Goal: Information Seeking & Learning: Find specific fact

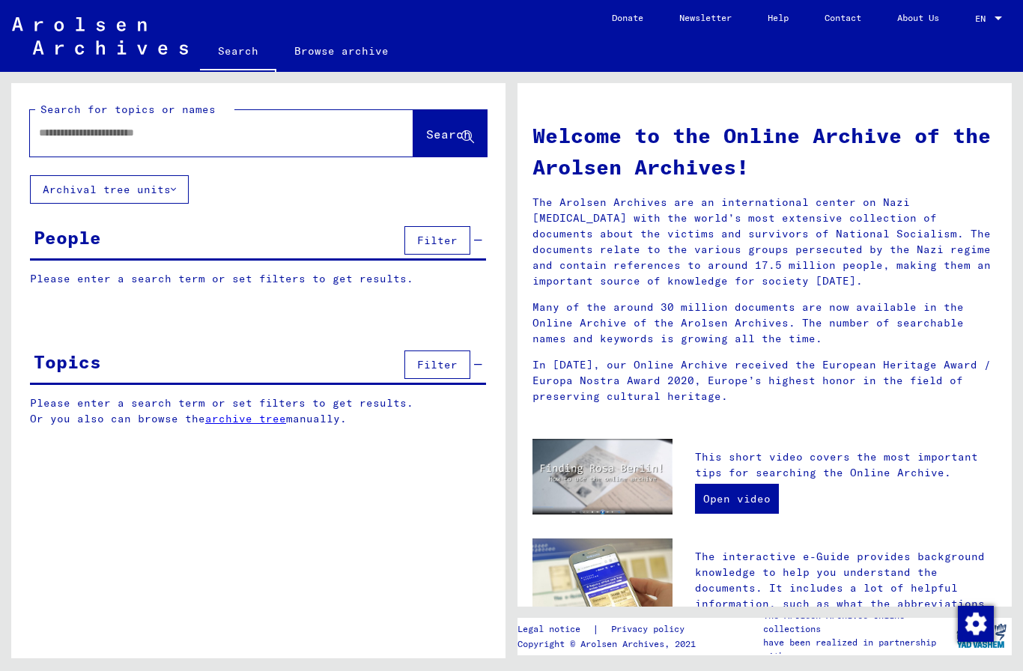
click at [146, 195] on button "Archival tree units" at bounding box center [109, 189] width 159 height 28
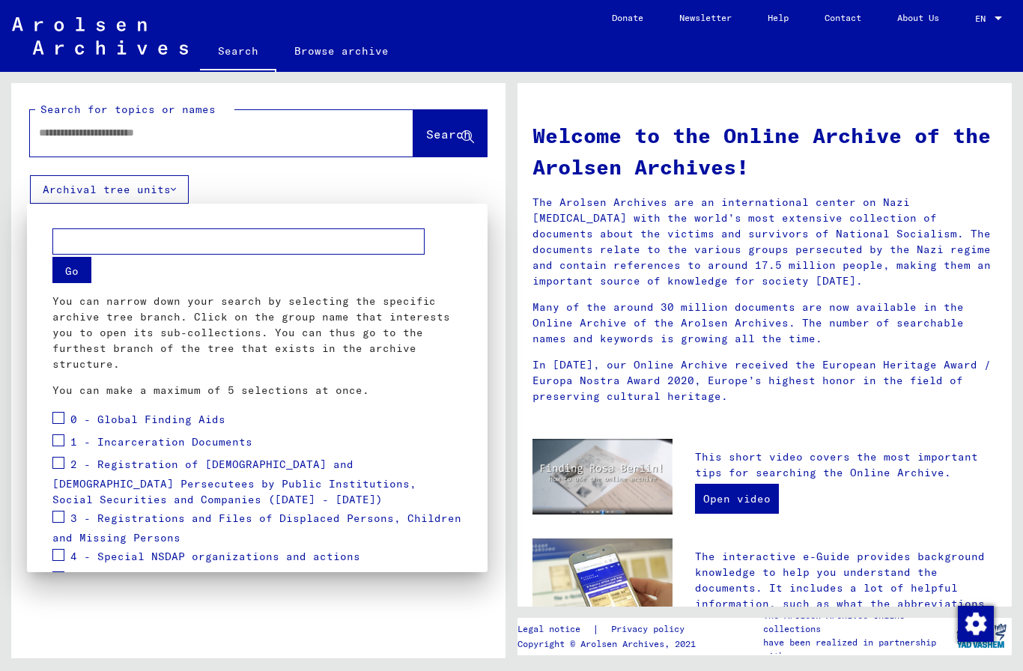
click at [190, 417] on span "0 - Global Finding Aids" at bounding box center [147, 419] width 155 height 13
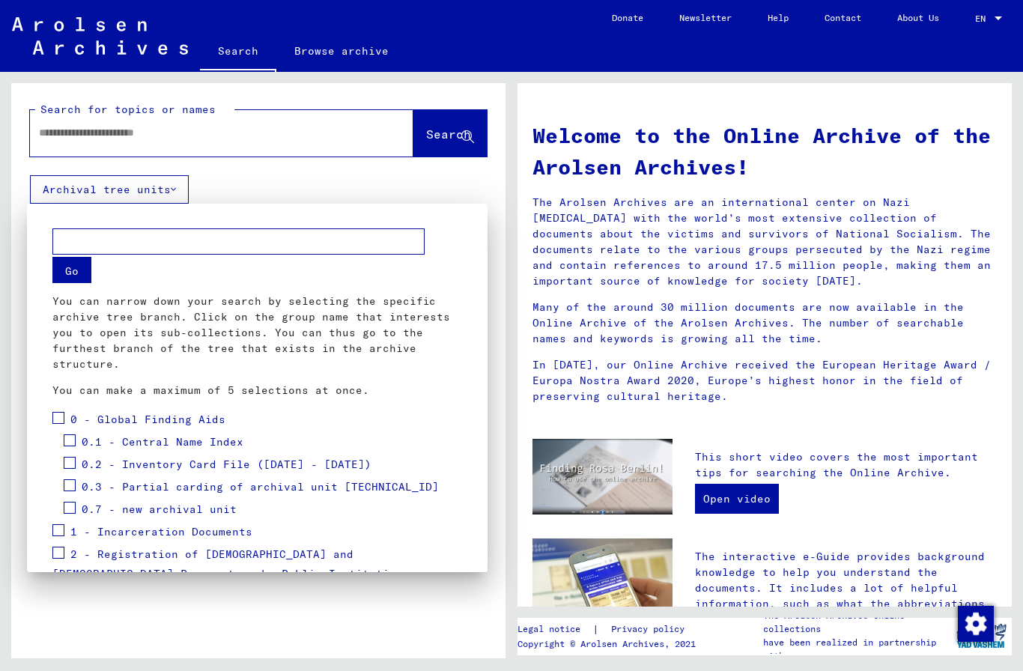
click at [64, 409] on label at bounding box center [58, 416] width 12 height 15
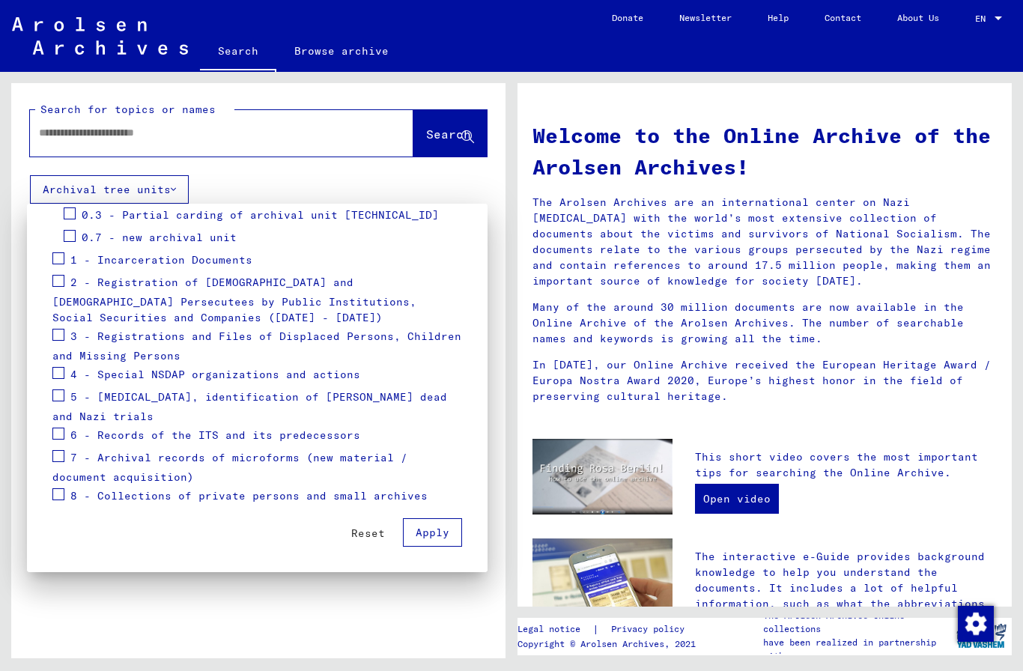
scroll to position [272, 0]
click at [64, 257] on span at bounding box center [58, 258] width 12 height 12
click at [64, 276] on span at bounding box center [58, 281] width 12 height 12
click at [55, 452] on span at bounding box center [58, 456] width 12 height 12
click at [62, 489] on span at bounding box center [58, 494] width 12 height 12
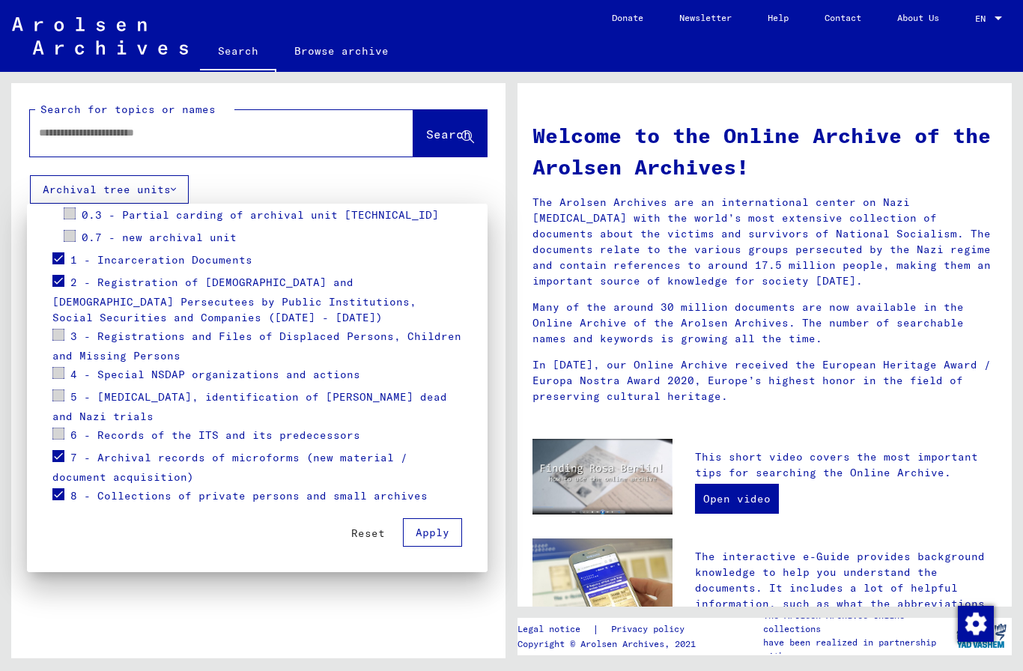
click at [460, 523] on button "Apply" at bounding box center [432, 532] width 59 height 28
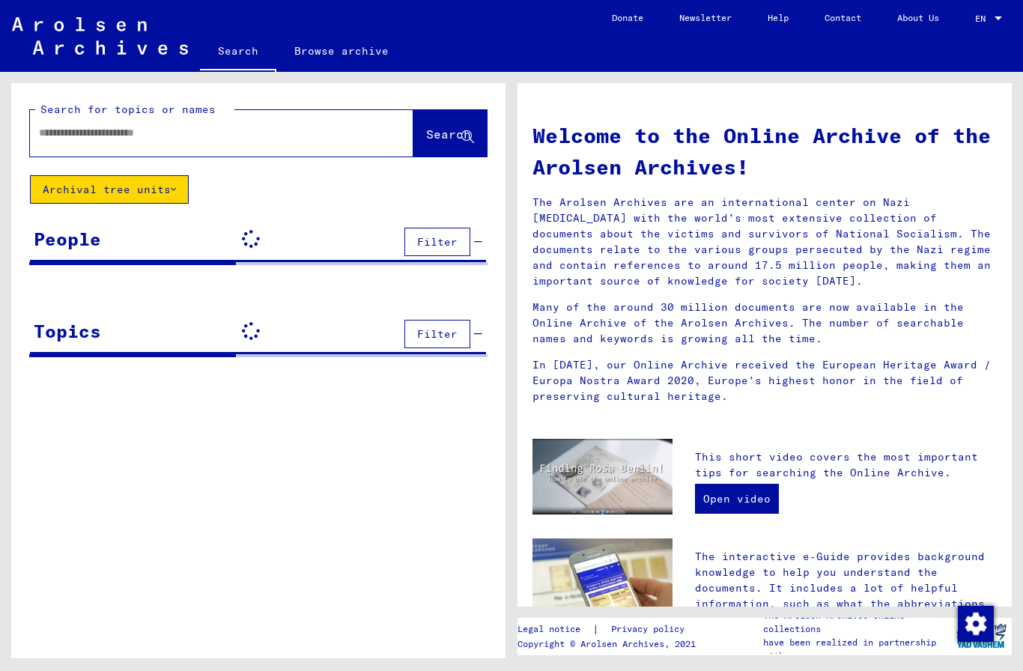
click at [321, 134] on input "text" at bounding box center [204, 133] width 330 height 16
type input "**********"
click at [434, 113] on button "Search" at bounding box center [450, 133] width 73 height 46
click at [447, 150] on button "Search" at bounding box center [450, 133] width 73 height 46
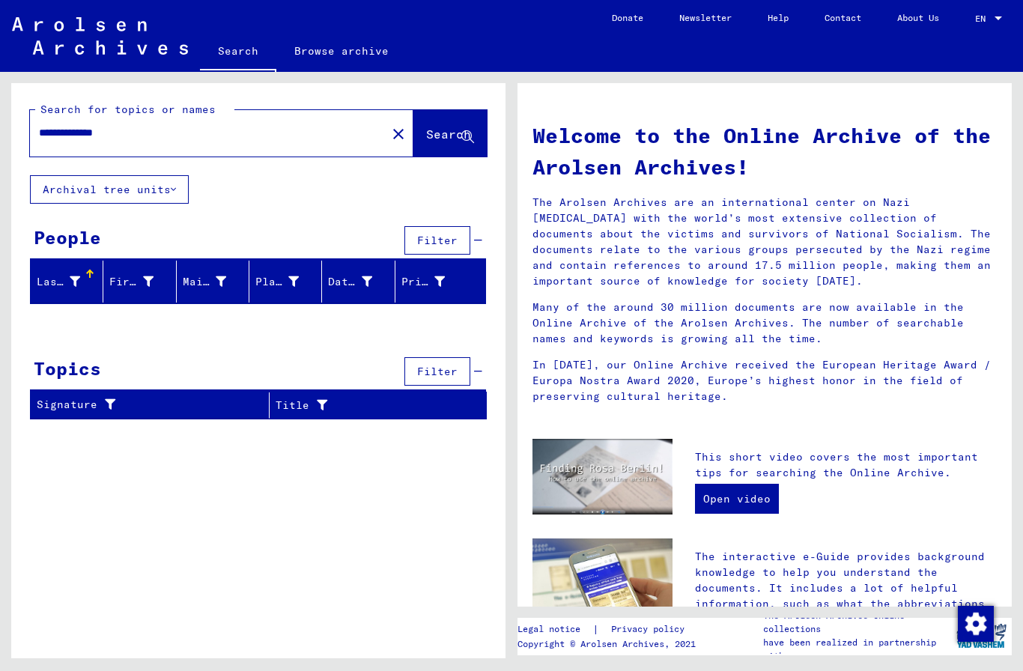
click at [467, 139] on icon at bounding box center [468, 137] width 13 height 13
click at [294, 132] on input "**********" at bounding box center [204, 133] width 330 height 16
click at [452, 138] on span "Search" at bounding box center [448, 134] width 45 height 15
click at [460, 136] on span "Search" at bounding box center [448, 134] width 45 height 15
